Goal: Task Accomplishment & Management: Use online tool/utility

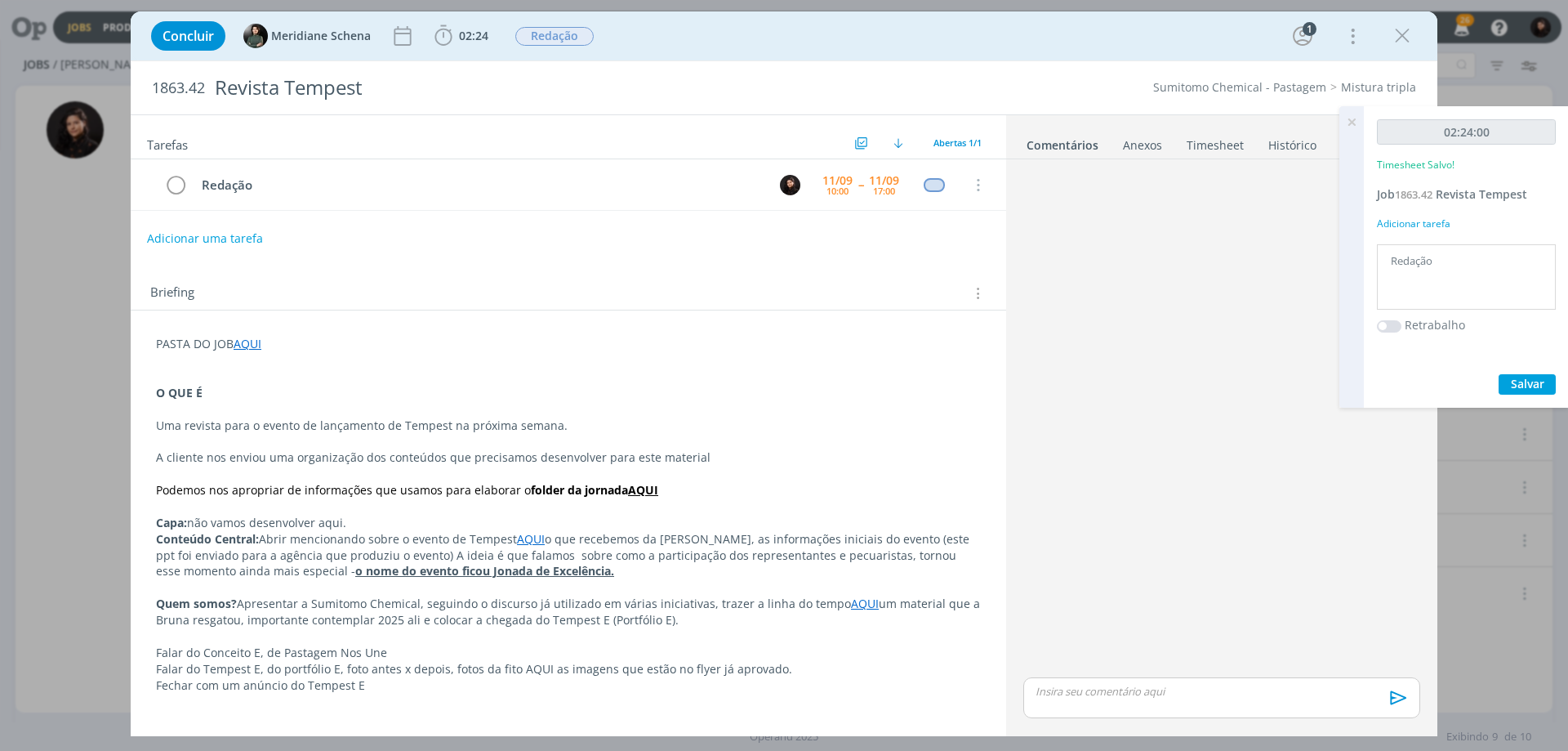
scroll to position [111, 0]
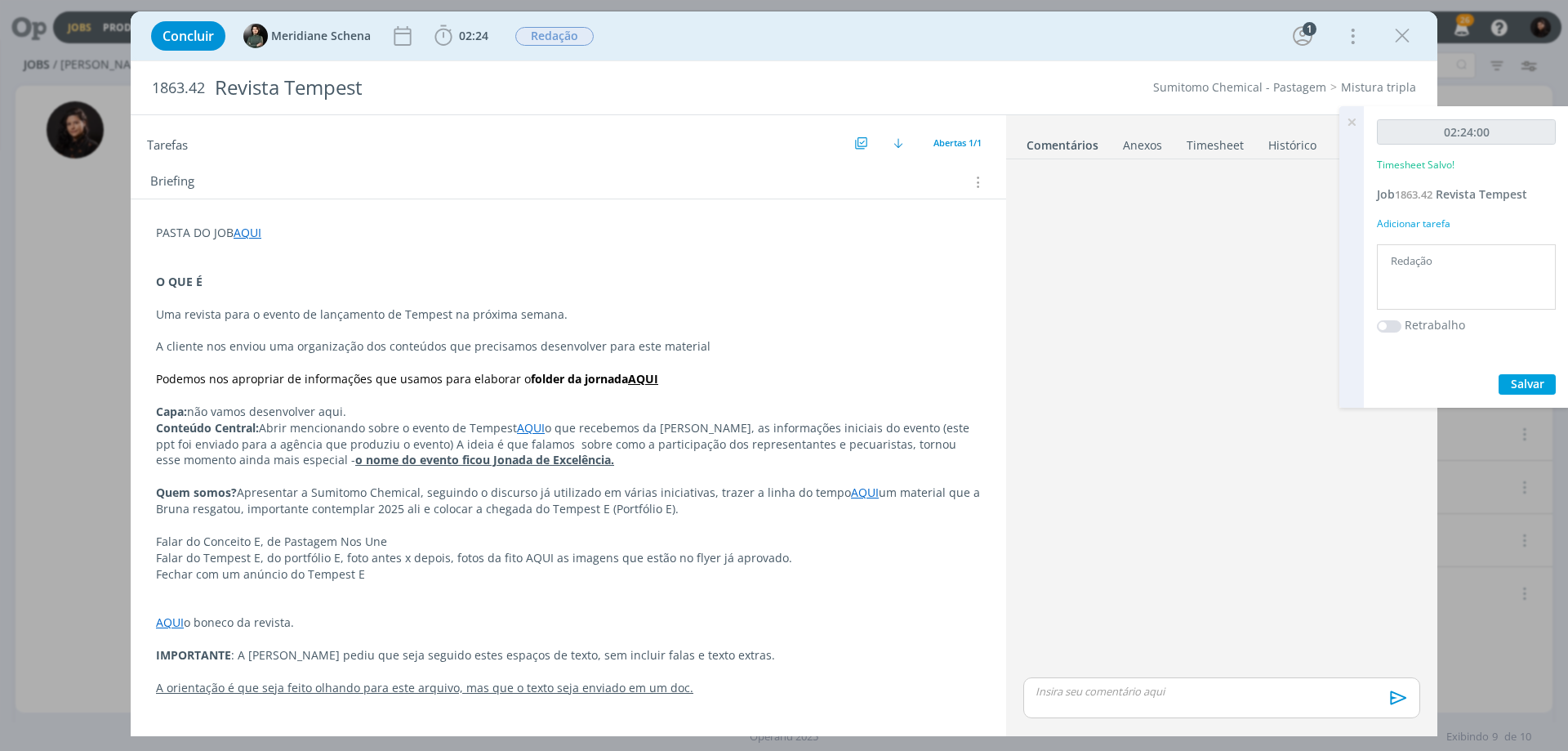
click at [1352, 125] on icon at bounding box center [1352, 122] width 30 height 31
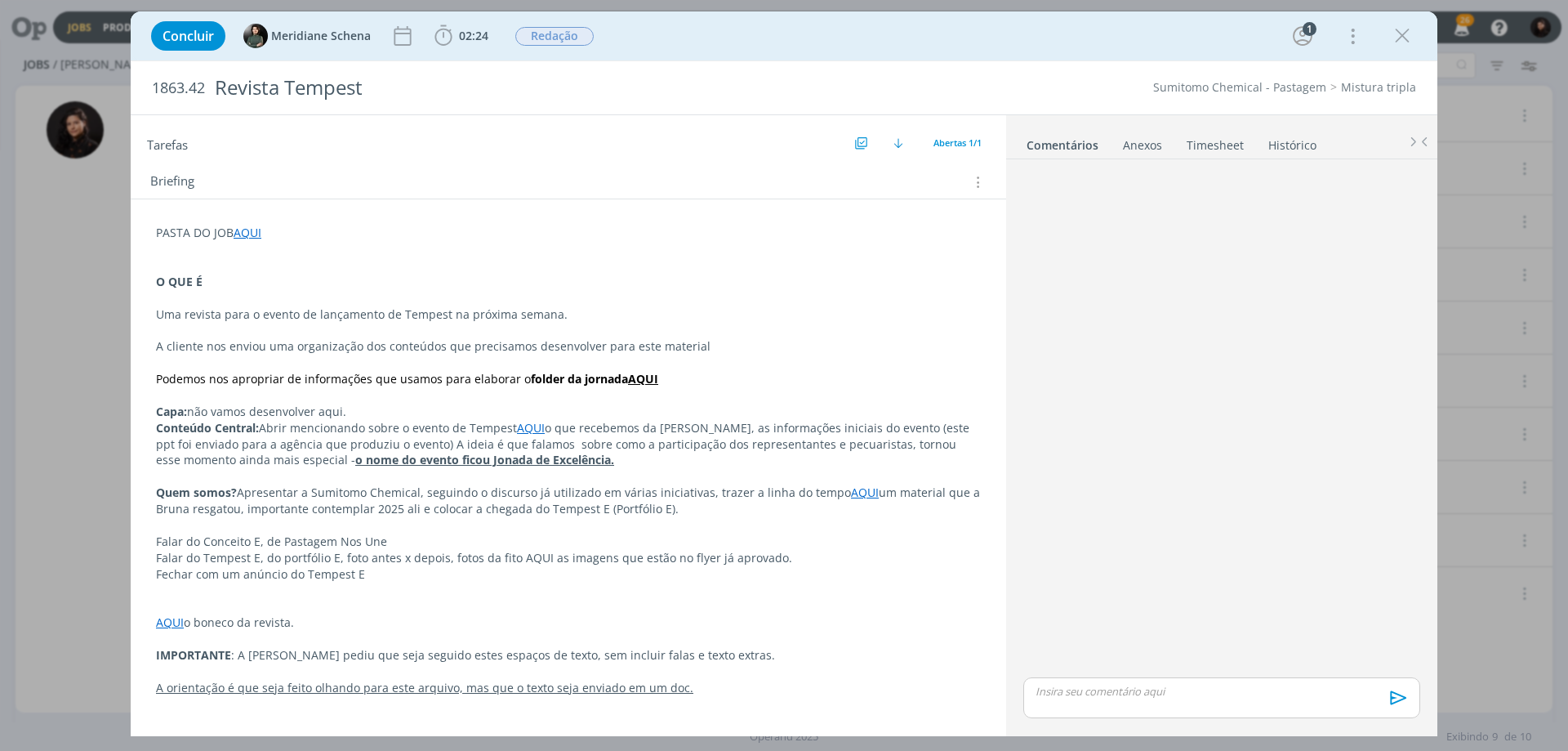
scroll to position [0, 0]
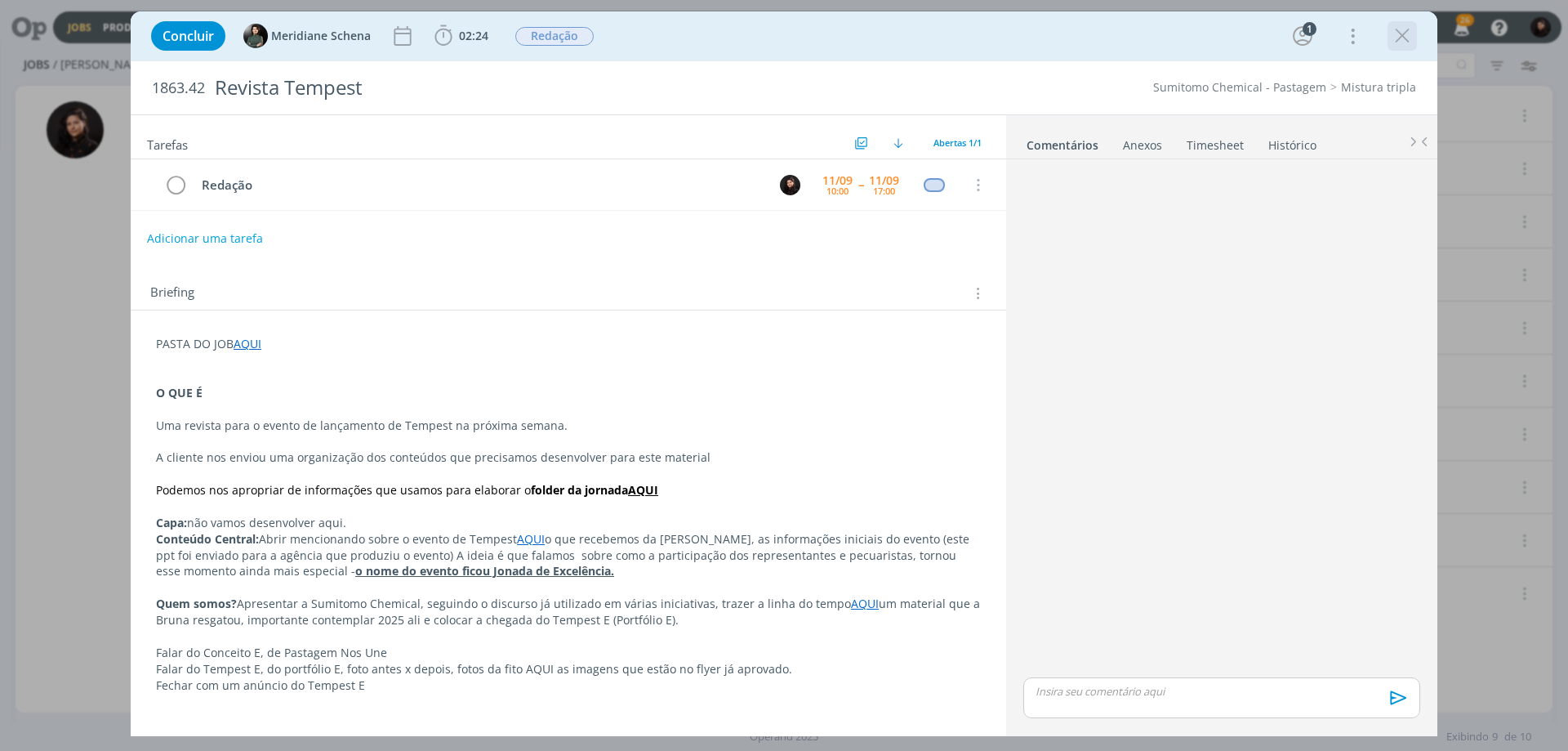
click at [1396, 35] on icon "dialog" at bounding box center [1402, 35] width 25 height 25
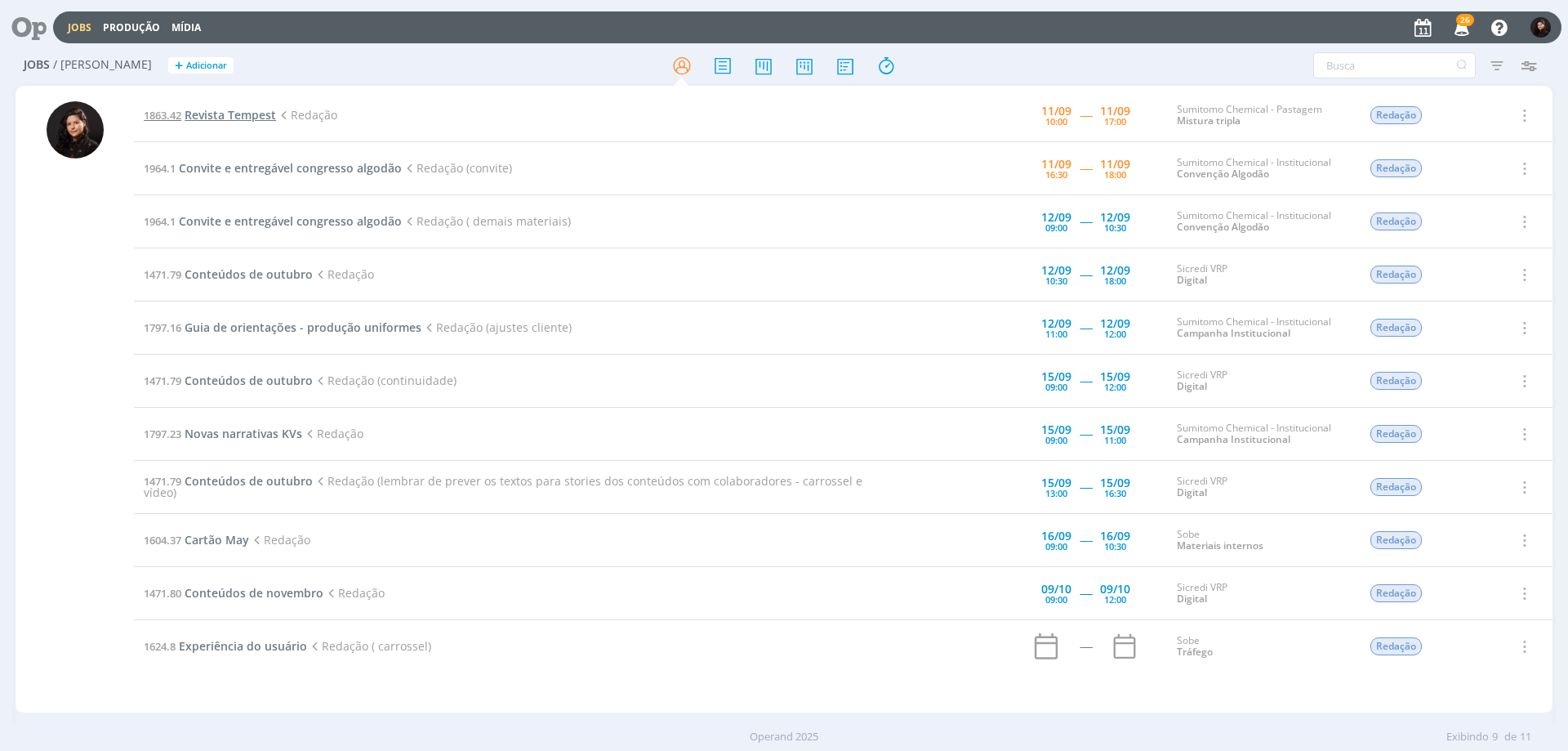
click at [229, 113] on span "Revista Tempest" at bounding box center [230, 115] width 91 height 16
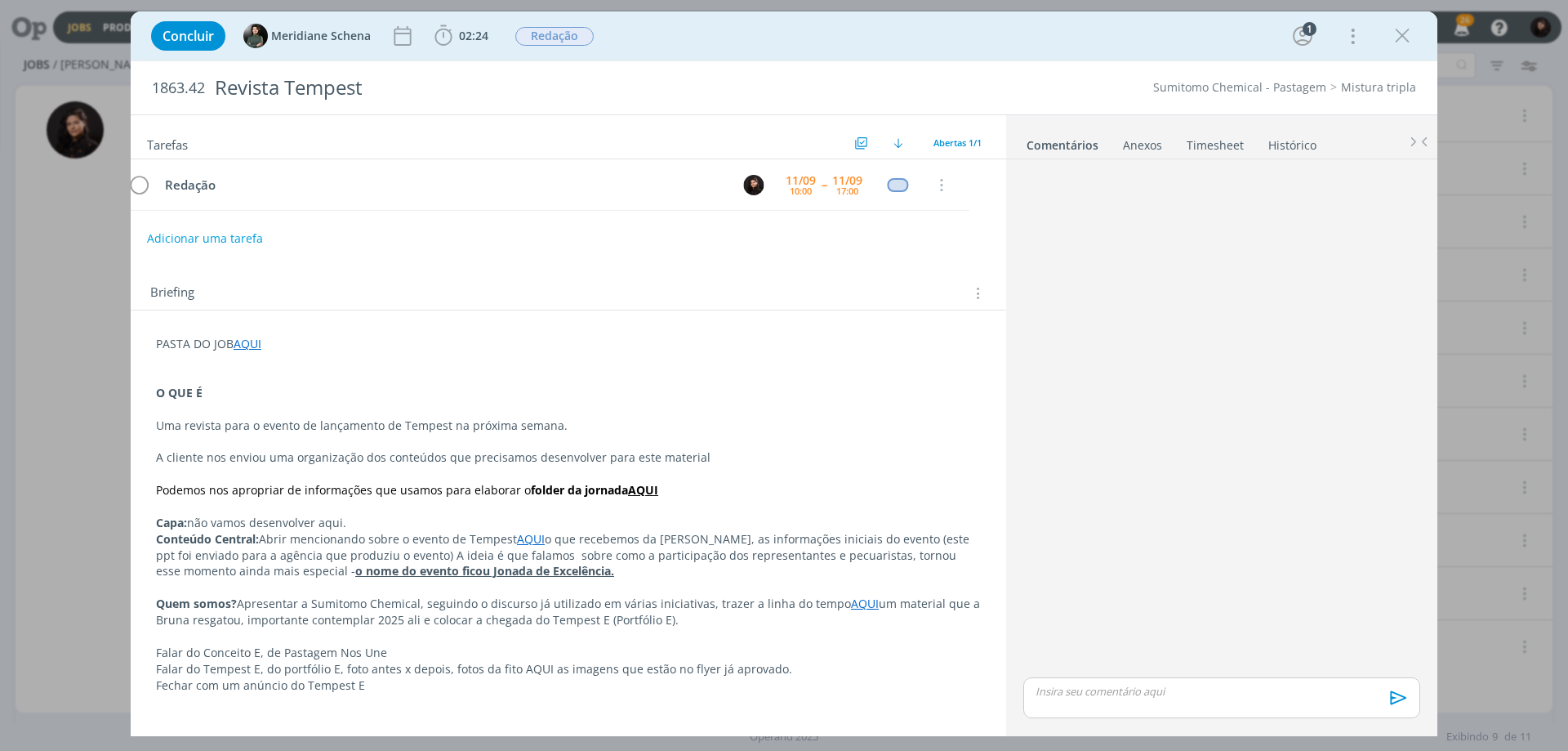
click at [483, 20] on div "Concluir Meridiane Schena 02:24 Iniciar Apontar Data * [DATE] Horas * 00:00 Tar…" at bounding box center [783, 36] width 1282 height 39
click at [477, 31] on span "02:24" at bounding box center [473, 35] width 30 height 16
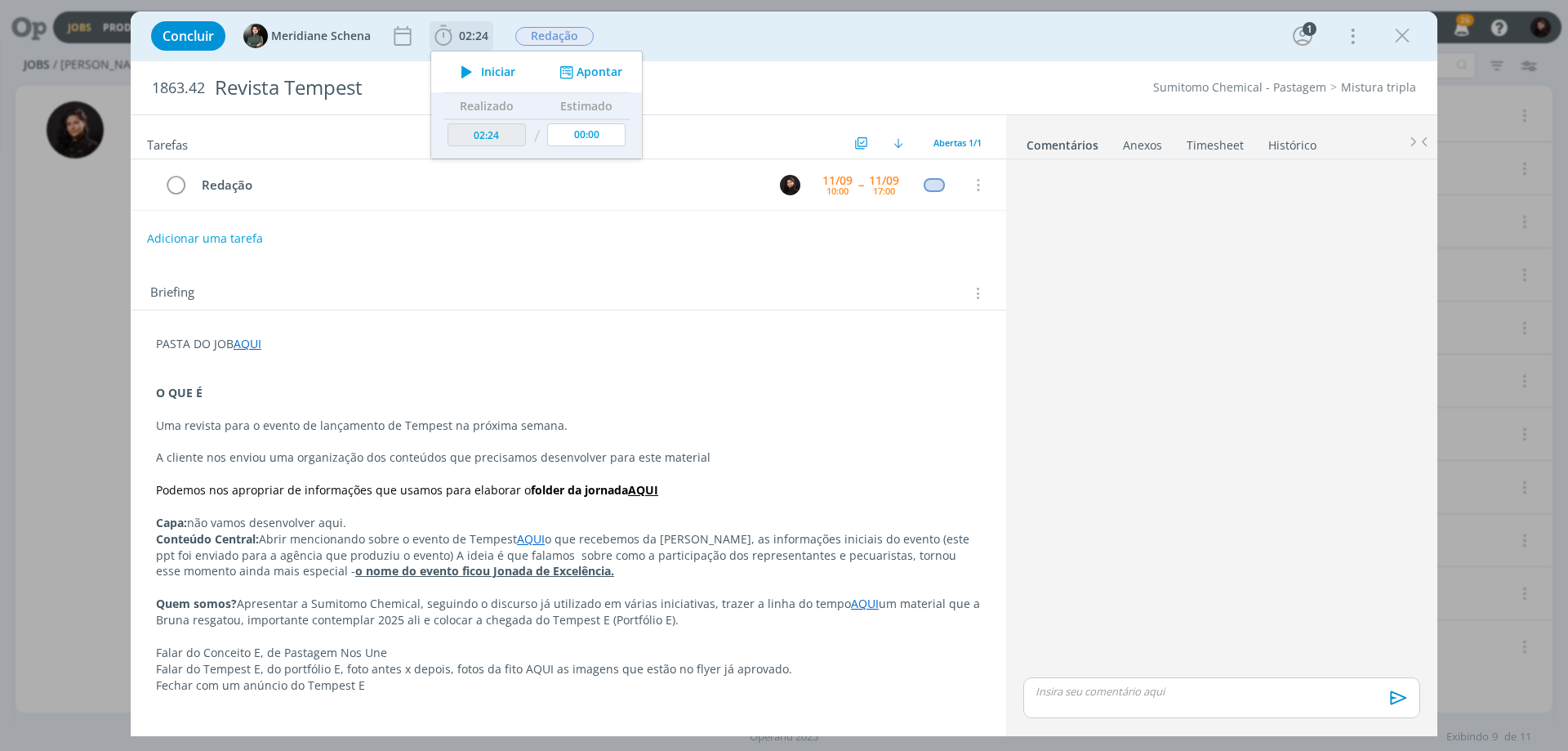
click at [479, 70] on button "Iniciar" at bounding box center [484, 71] width 65 height 23
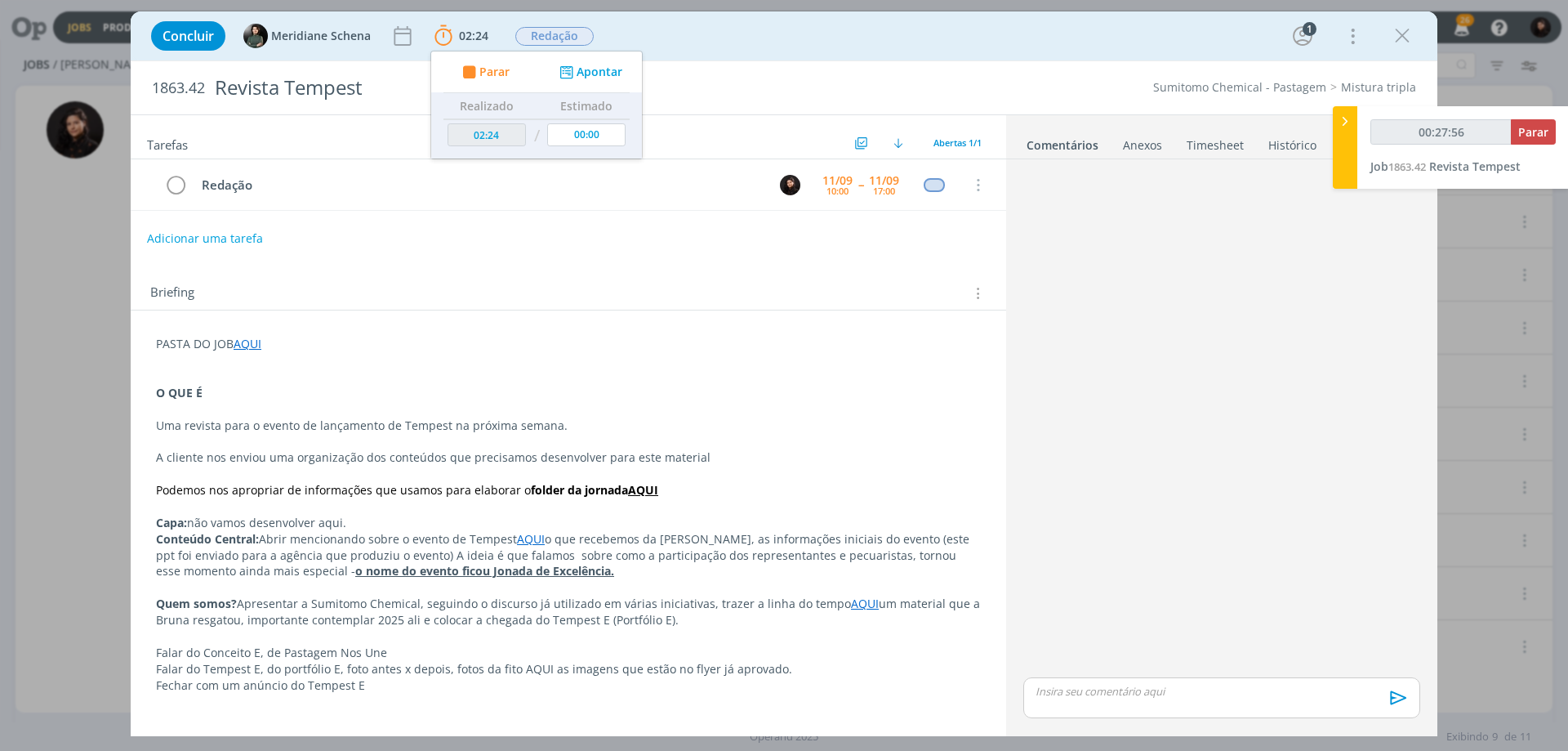
type input "00:28:56"
